Goal: Task Accomplishment & Management: Complete application form

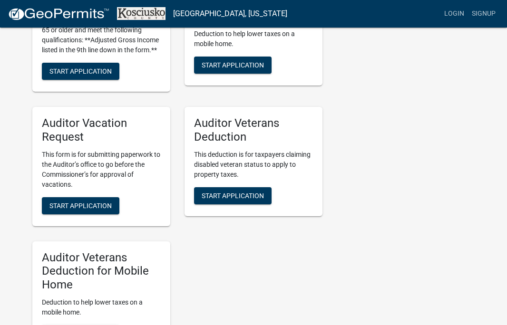
scroll to position [856, 0]
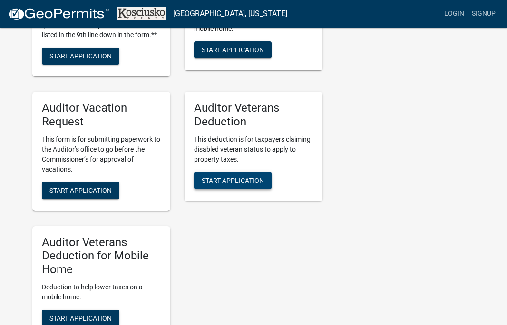
click at [214, 184] on button "Start Application" at bounding box center [233, 180] width 78 height 17
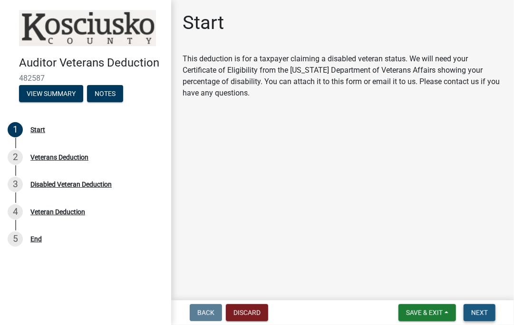
click at [469, 311] on button "Next" at bounding box center [480, 312] width 32 height 17
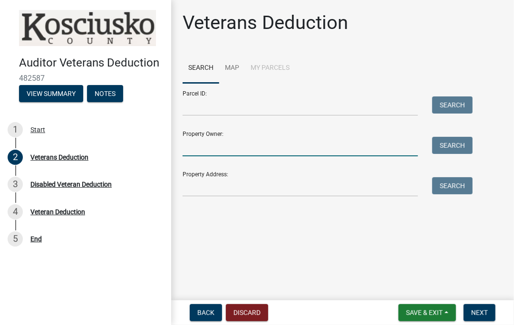
click at [220, 138] on input "Property Owner:" at bounding box center [300, 146] width 235 height 19
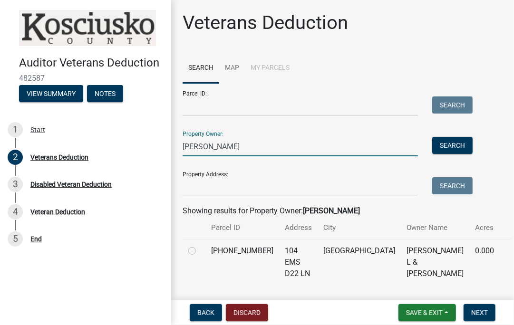
type input "frank clint"
click at [200, 245] on label at bounding box center [200, 245] width 0 height 0
click at [200, 251] on input "radio" at bounding box center [203, 248] width 6 height 6
radio input "true"
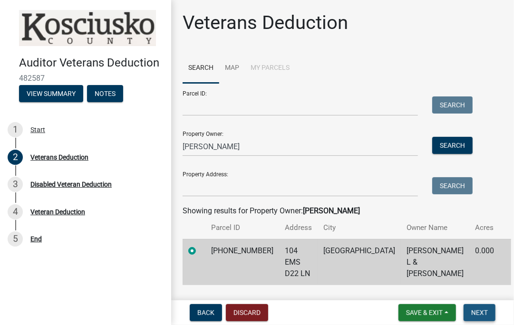
click at [468, 312] on button "Next" at bounding box center [480, 312] width 32 height 17
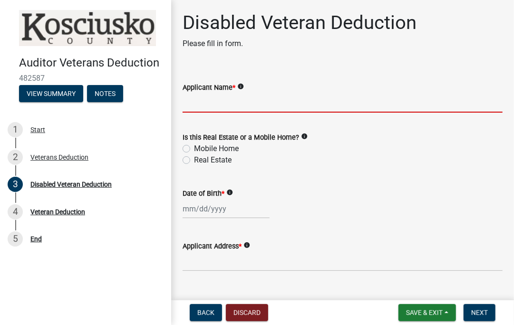
drag, startPoint x: 219, startPoint y: 107, endPoint x: 417, endPoint y: 106, distance: 197.8
click at [219, 107] on input "Applicant Name *" at bounding box center [343, 102] width 320 height 19
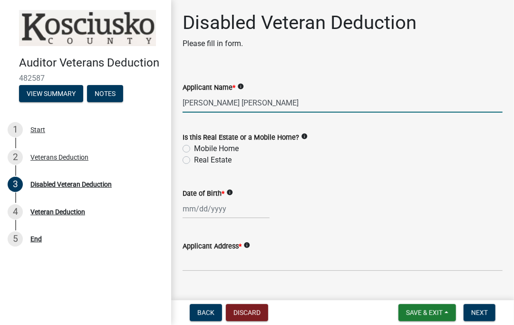
type input "Clint Graham Frank"
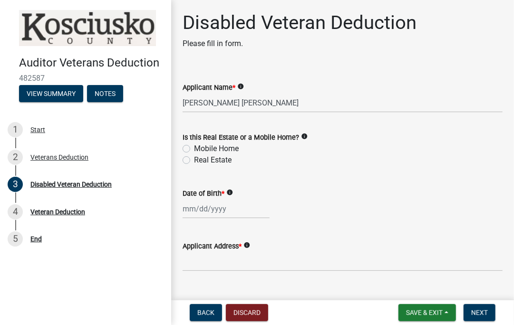
click at [194, 160] on label "Real Estate" at bounding box center [213, 160] width 38 height 11
click at [194, 160] on input "Real Estate" at bounding box center [197, 158] width 6 height 6
radio input "true"
select select "9"
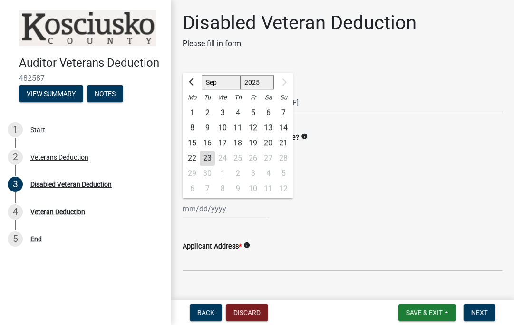
click at [196, 214] on div "Jan Feb Mar Apr May Jun Jul Aug Sep 1888 1889 1890 1891 1892 1893 1894 1895 189…" at bounding box center [226, 208] width 87 height 19
click at [282, 84] on div at bounding box center [283, 82] width 19 height 15
click at [251, 83] on select "1888 1889 1890 1891 1892 1893 1894 1895 1896 1897 1898 1899 1900 1901 1902 1903…" at bounding box center [257, 83] width 34 height 14
select select "1984"
click at [240, 76] on select "1888 1889 1890 1891 1892 1893 1894 1895 1896 1897 1898 1899 1900 1901 1902 1903…" at bounding box center [257, 83] width 34 height 14
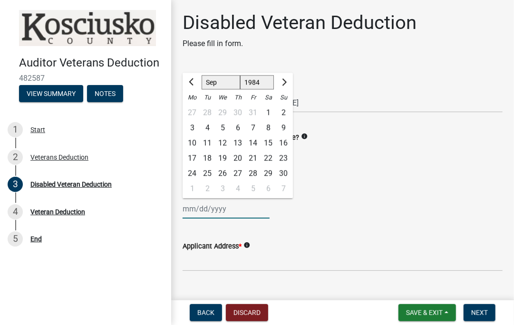
click at [213, 84] on select "Jan Feb Mar Apr May Jun Jul Aug Sep Oct Nov Dec" at bounding box center [221, 83] width 39 height 14
select select "1"
click at [202, 76] on select "Jan Feb Mar Apr May Jun Jul Aug Sep Oct Nov Dec" at bounding box center [221, 83] width 39 height 14
click at [252, 156] on div "20" at bounding box center [252, 158] width 15 height 15
type input "01/20/1984"
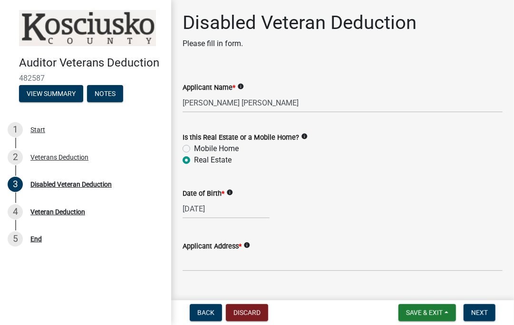
click at [394, 154] on div "Mobile Home" at bounding box center [343, 148] width 320 height 11
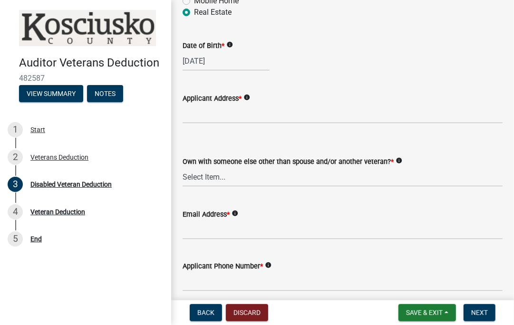
scroll to position [190, 0]
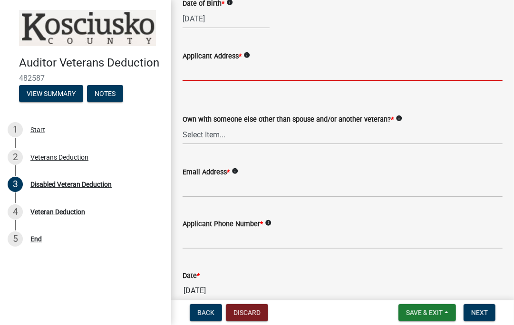
drag, startPoint x: 206, startPoint y: 71, endPoint x: 387, endPoint y: 46, distance: 182.9
click at [206, 71] on input "Applicant Address *" at bounding box center [343, 71] width 320 height 19
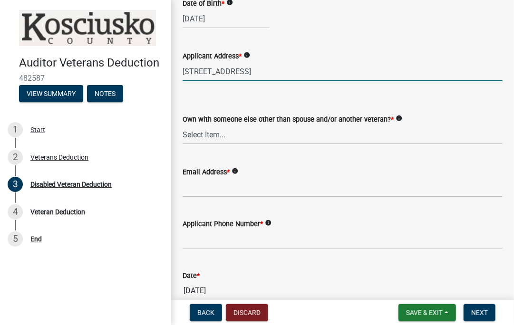
type input "104 Ems D22 Ln Syracuse, IN 46567"
click at [205, 134] on select "Select Item... Yes No" at bounding box center [343, 134] width 320 height 19
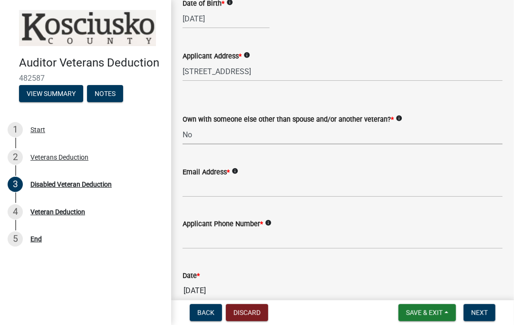
click at [183, 125] on select "Select Item... Yes No" at bounding box center [343, 134] width 320 height 19
select select "36a12cd3-102c-4844-8c55-94b88fe470ab"
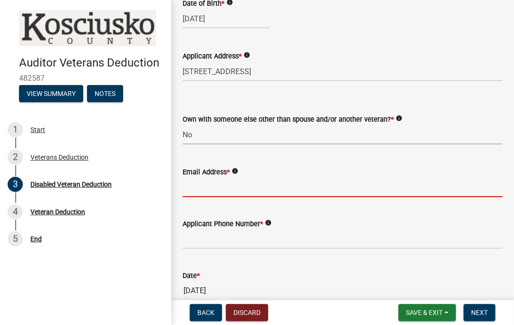
click at [197, 190] on input "Email Address *" at bounding box center [343, 187] width 320 height 19
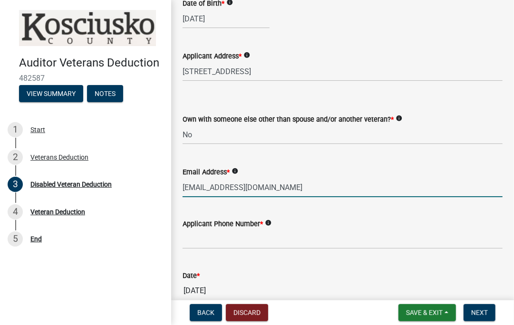
drag, startPoint x: 216, startPoint y: 196, endPoint x: 419, endPoint y: 321, distance: 238.5
click at [338, 265] on wm-data-entity-input-list "Applicant Name * info Clint Graham Frank Is this Real Estate or a Mobile Home? …" at bounding box center [343, 245] width 320 height 734
type input "frankcg01@gmail.com"
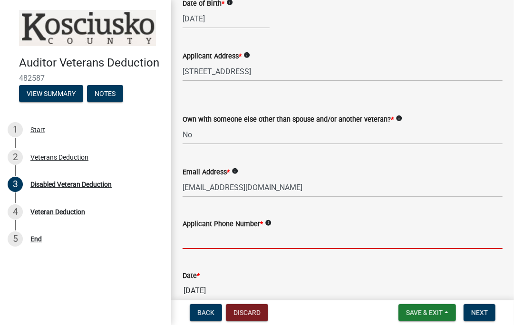
click at [219, 239] on input "Applicant Phone Number *" at bounding box center [343, 239] width 320 height 19
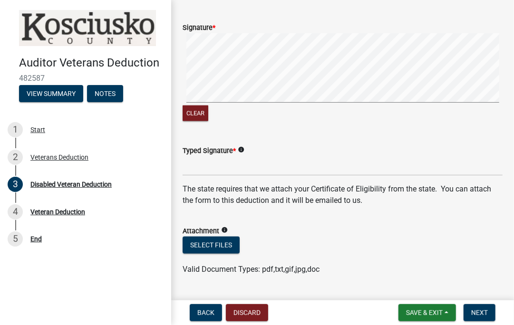
scroll to position [523, 0]
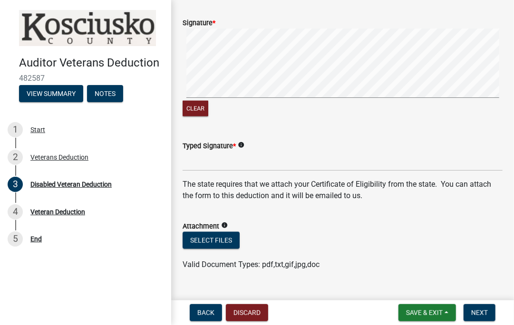
type input "765-499-2056"
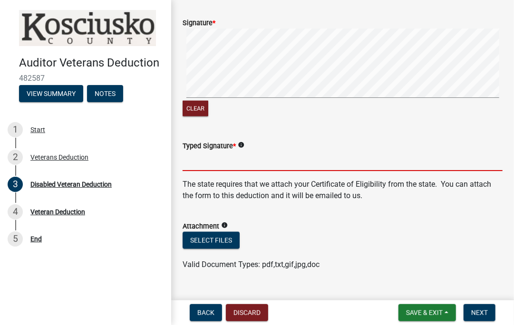
click at [206, 168] on input "Typed Signature *" at bounding box center [343, 161] width 320 height 19
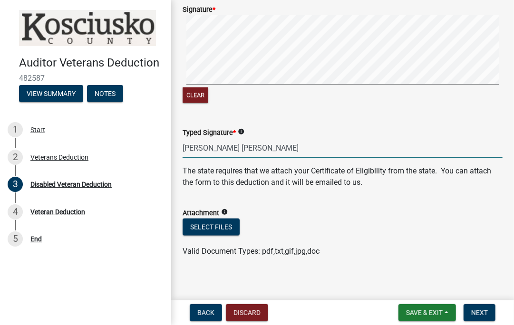
scroll to position [542, 0]
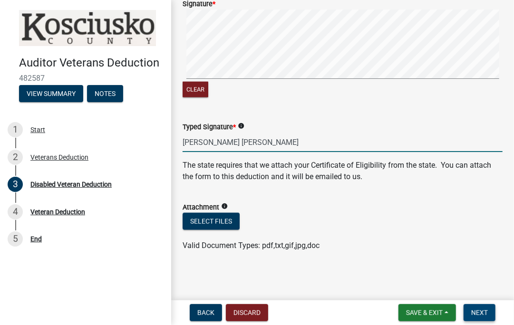
type input "Clint Graham Frank"
click at [466, 313] on button "Next" at bounding box center [480, 312] width 32 height 17
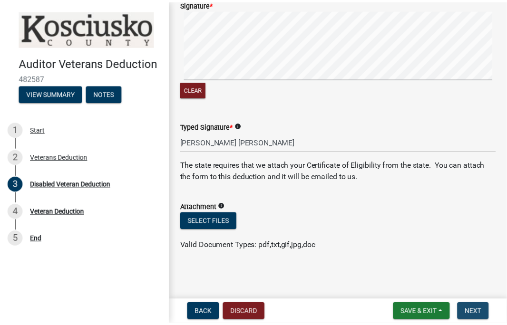
scroll to position [0, 0]
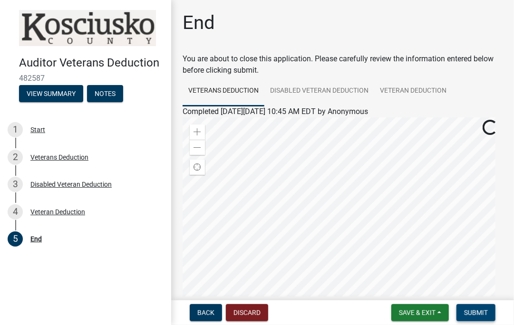
click at [473, 311] on span "Submit" at bounding box center [476, 313] width 24 height 8
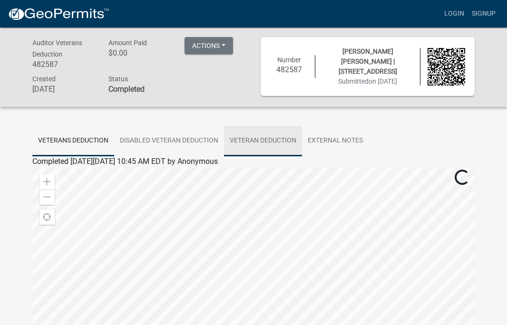
click at [264, 149] on link "Veteran Deduction" at bounding box center [263, 141] width 78 height 30
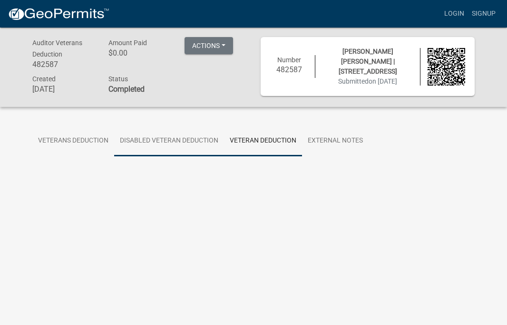
click at [197, 147] on link "Disabled Veteran Deduction" at bounding box center [169, 141] width 110 height 30
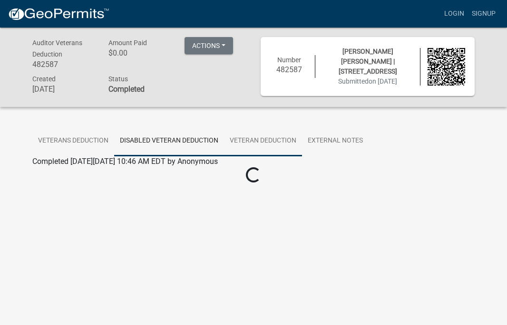
click at [275, 150] on link "Veteran Deduction" at bounding box center [263, 141] width 78 height 30
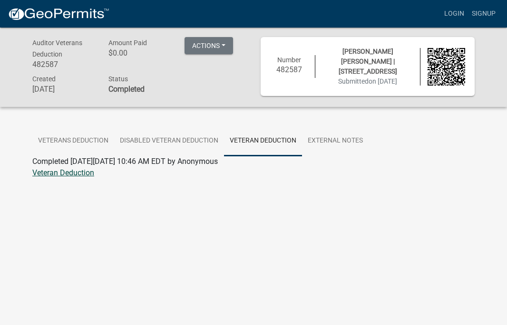
click at [78, 177] on link "Veteran Deduction" at bounding box center [63, 172] width 62 height 9
